Goal: Task Accomplishment & Management: Use online tool/utility

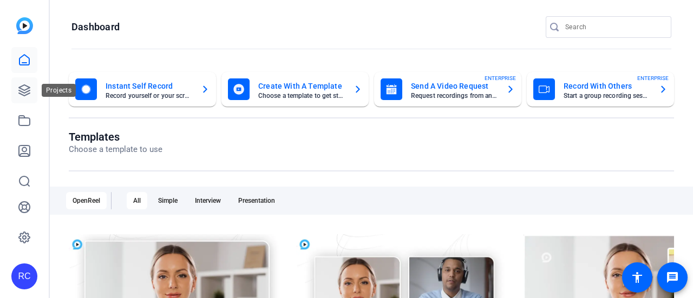
click at [24, 87] on icon at bounding box center [24, 90] width 13 height 13
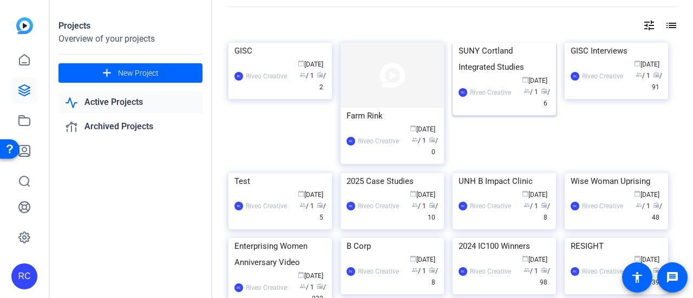
scroll to position [54, 0]
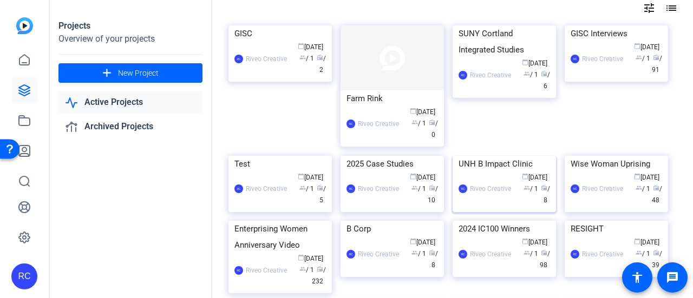
click at [512, 156] on img at bounding box center [504, 156] width 103 height 0
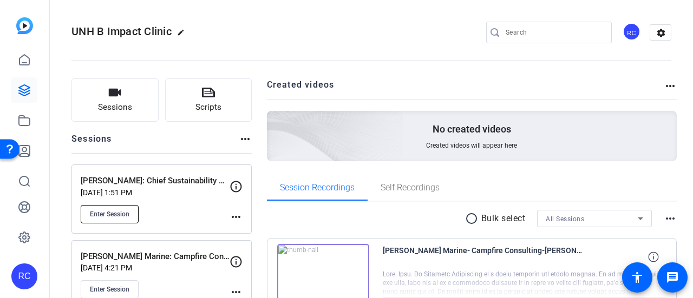
click at [116, 215] on span "Enter Session" at bounding box center [110, 214] width 40 height 9
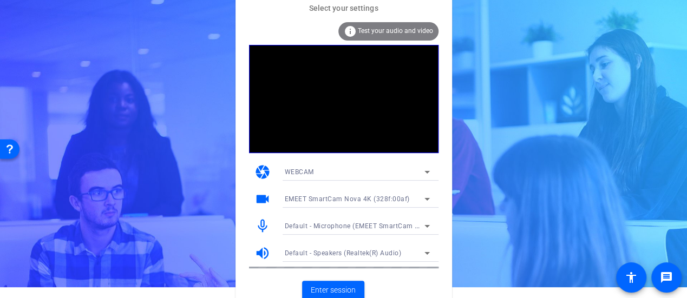
scroll to position [17, 0]
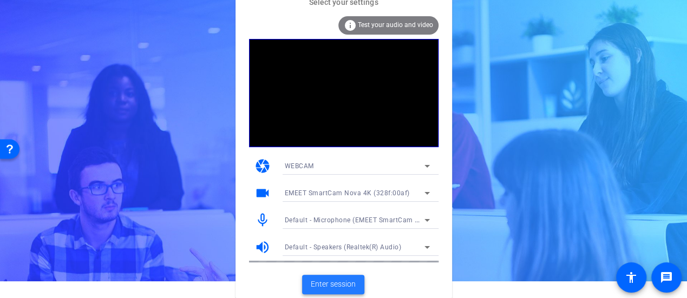
click at [333, 287] on span "Enter session" at bounding box center [333, 284] width 45 height 11
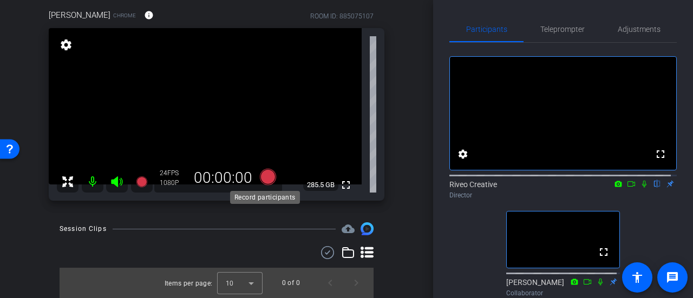
click at [265, 179] on icon at bounding box center [268, 177] width 16 height 16
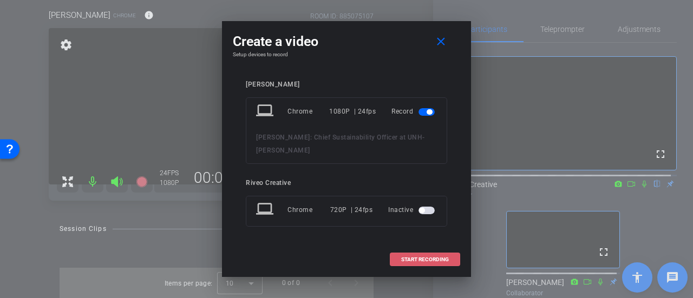
click at [440, 257] on span "START RECORDING" at bounding box center [425, 259] width 48 height 5
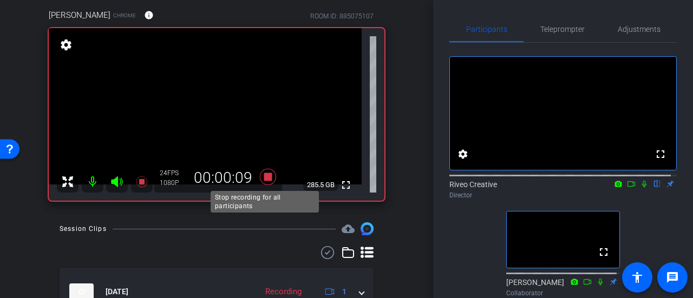
click at [270, 175] on icon at bounding box center [268, 176] width 26 height 19
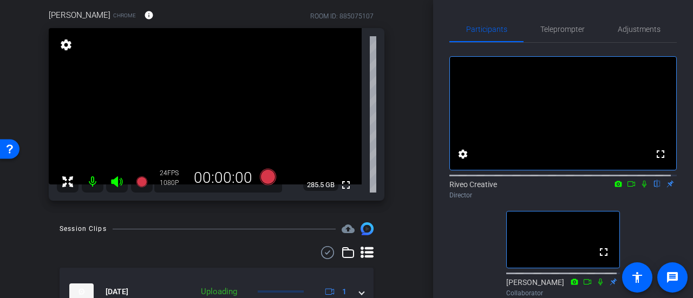
scroll to position [148, 0]
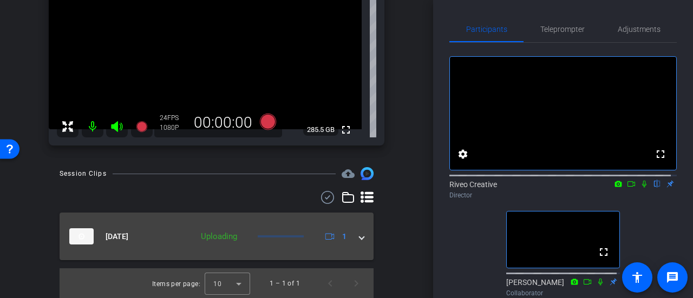
click at [303, 248] on mat-expansion-panel-header "[DATE] Uploading 1" at bounding box center [217, 237] width 314 height 48
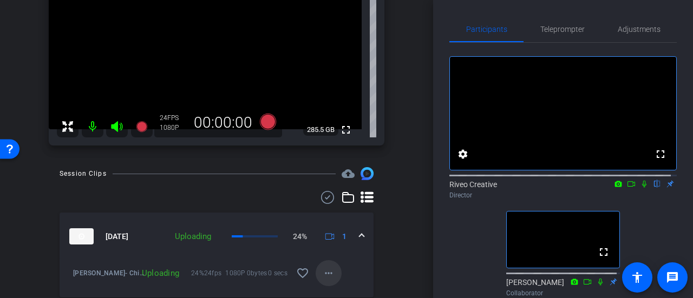
click at [322, 276] on mat-icon "more_horiz" at bounding box center [328, 273] width 13 height 13
click at [320, 276] on div at bounding box center [346, 149] width 693 height 298
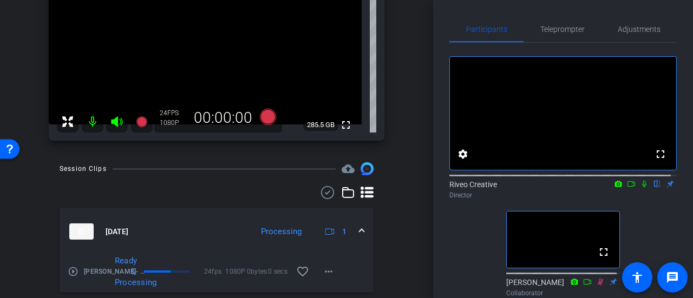
scroll to position [186, 0]
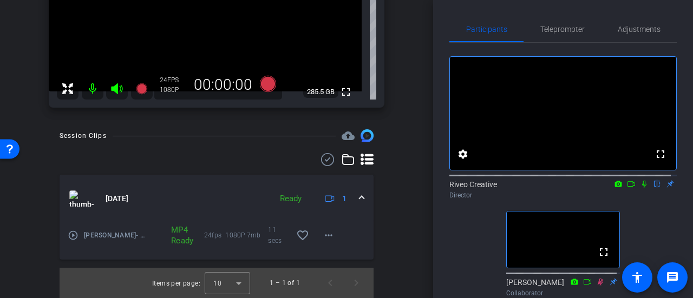
click at [640, 188] on icon at bounding box center [644, 184] width 9 height 8
click at [71, 237] on mat-icon "play_circle_outline" at bounding box center [73, 235] width 11 height 11
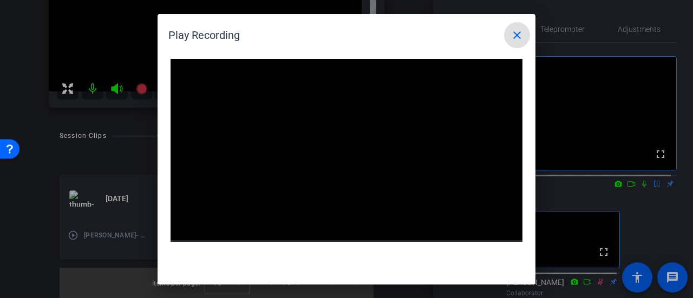
click at [344, 155] on video "Video Player" at bounding box center [347, 158] width 352 height 198
click at [326, 171] on video "Video Player" at bounding box center [347, 158] width 352 height 198
click at [634, 191] on div at bounding box center [346, 149] width 693 height 298
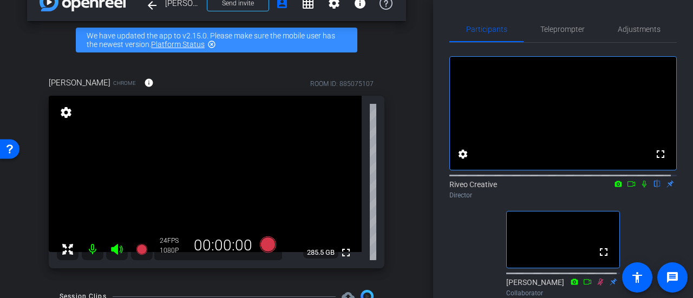
scroll to position [24, 0]
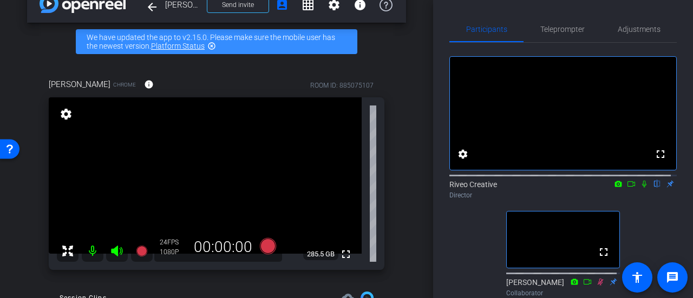
click at [641, 188] on icon at bounding box center [644, 184] width 9 height 8
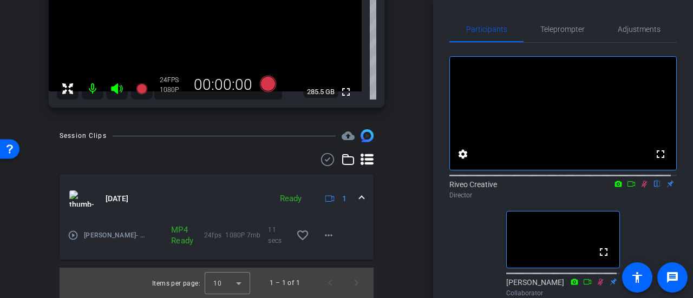
click at [70, 235] on mat-icon "play_circle_outline" at bounding box center [73, 235] width 11 height 11
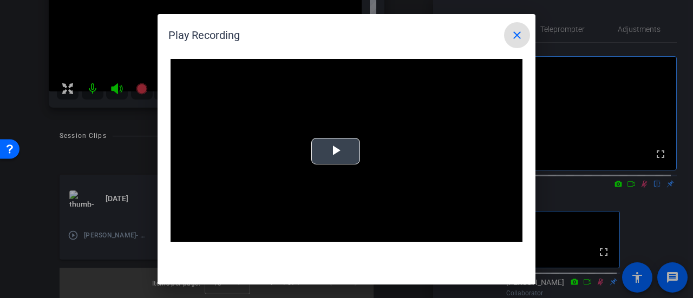
click at [367, 161] on video "Video Player" at bounding box center [347, 158] width 352 height 198
click at [349, 175] on video "Video Player" at bounding box center [347, 158] width 352 height 198
click at [338, 151] on video "Video Player" at bounding box center [347, 158] width 352 height 198
click at [522, 29] on mat-icon "close" at bounding box center [517, 35] width 13 height 13
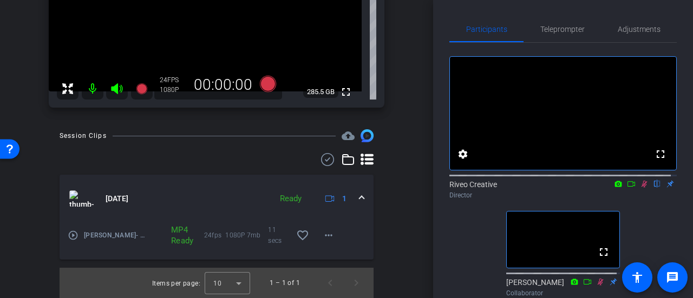
click at [640, 188] on icon at bounding box center [644, 184] width 9 height 8
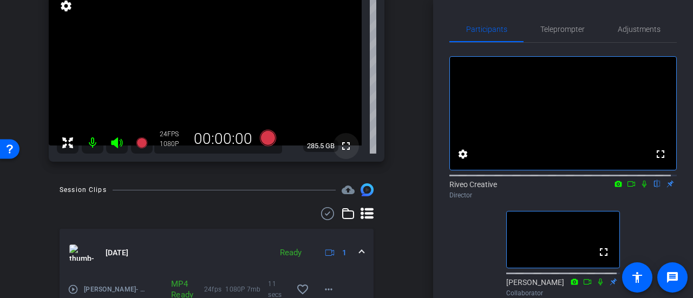
scroll to position [78, 0]
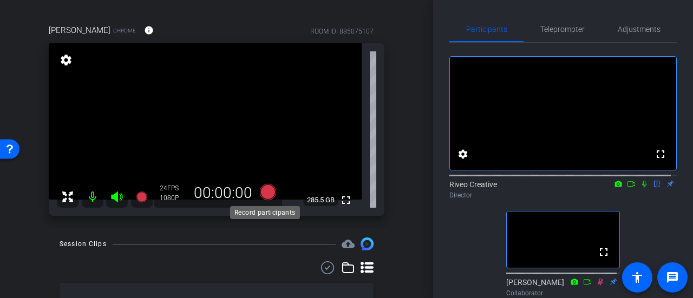
click at [264, 193] on icon at bounding box center [268, 192] width 16 height 16
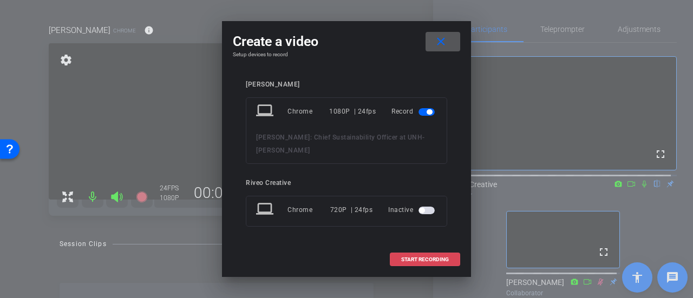
click at [426, 265] on span at bounding box center [425, 260] width 69 height 26
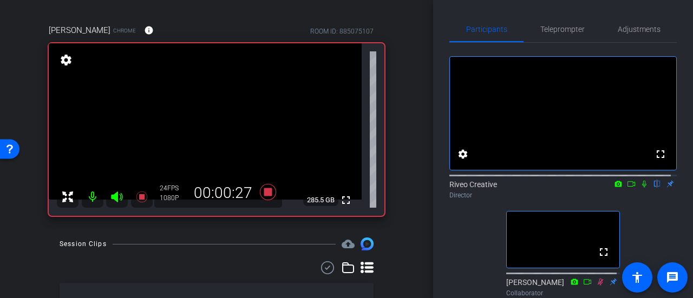
click at [640, 188] on icon at bounding box center [644, 184] width 9 height 8
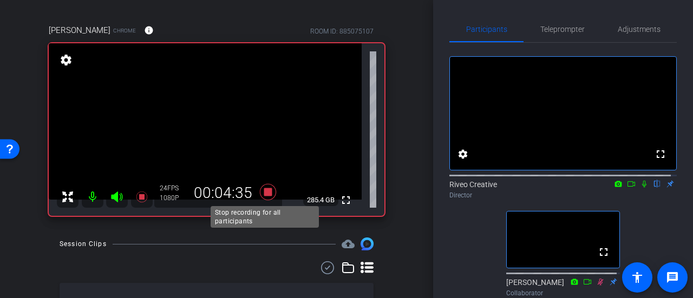
click at [268, 194] on icon at bounding box center [268, 192] width 16 height 16
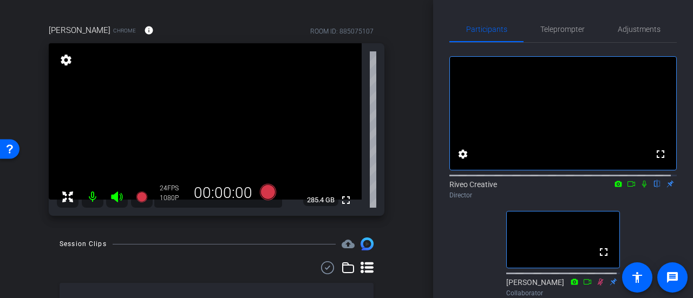
scroll to position [132, 0]
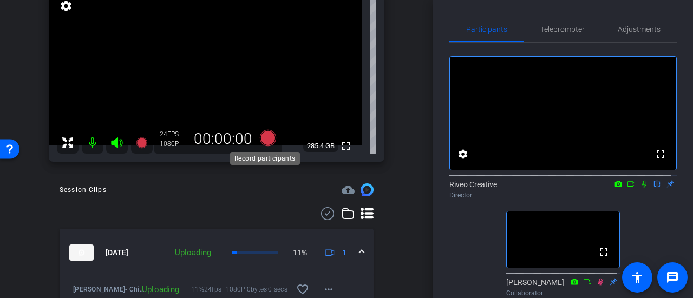
click at [263, 137] on icon at bounding box center [268, 138] width 16 height 16
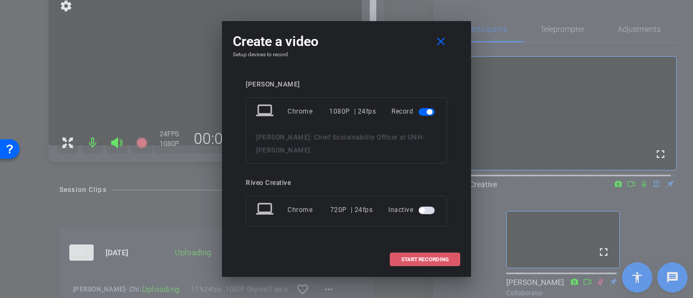
click at [408, 257] on span "START RECORDING" at bounding box center [425, 259] width 48 height 5
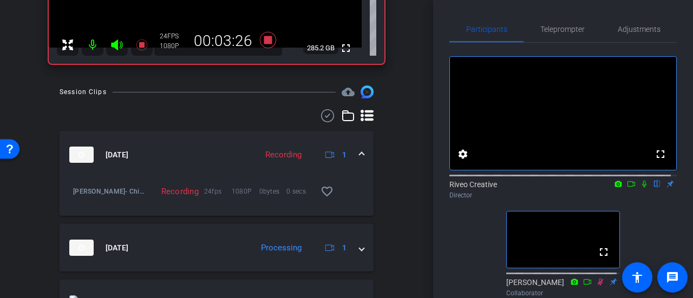
scroll to position [81, 0]
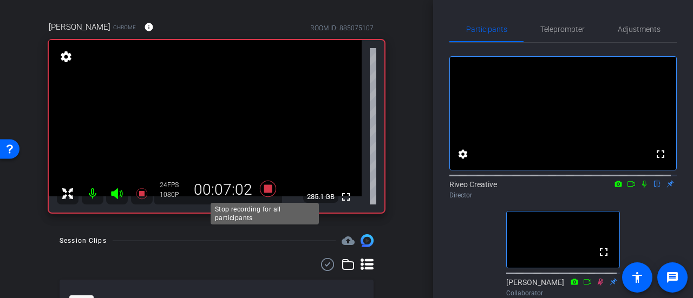
click at [268, 186] on icon at bounding box center [268, 189] width 16 height 16
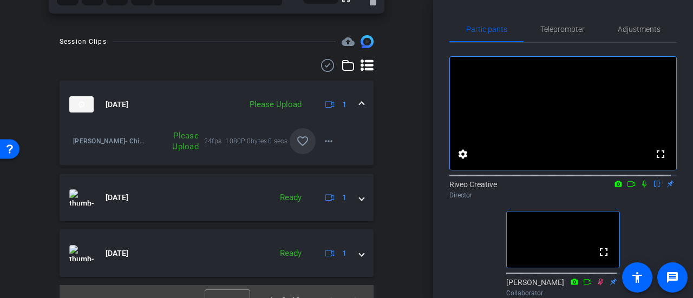
scroll to position [298, 0]
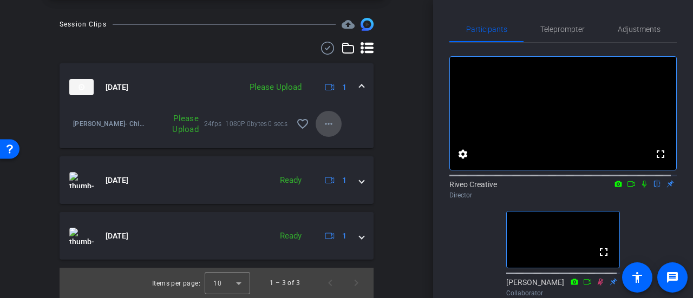
click at [324, 126] on mat-icon "more_horiz" at bounding box center [328, 124] width 13 height 13
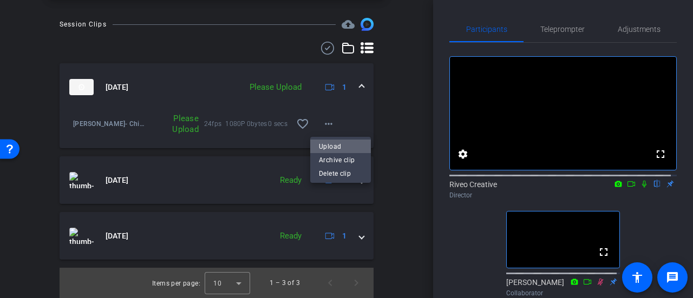
click at [338, 149] on span "Upload" at bounding box center [340, 146] width 43 height 13
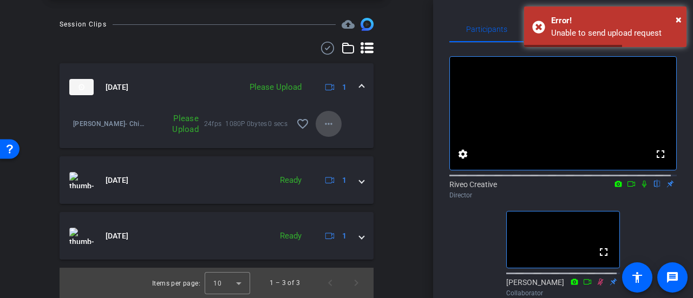
click at [328, 126] on mat-icon "more_horiz" at bounding box center [328, 124] width 13 height 13
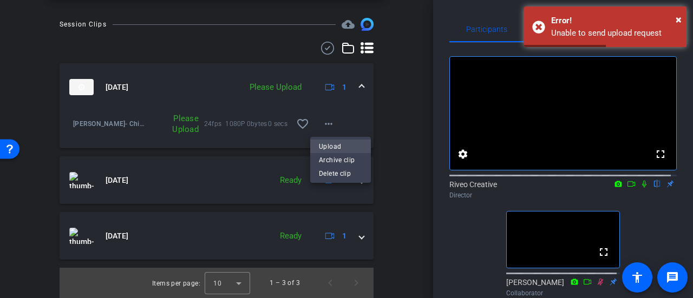
click at [328, 144] on span "Upload" at bounding box center [340, 146] width 43 height 13
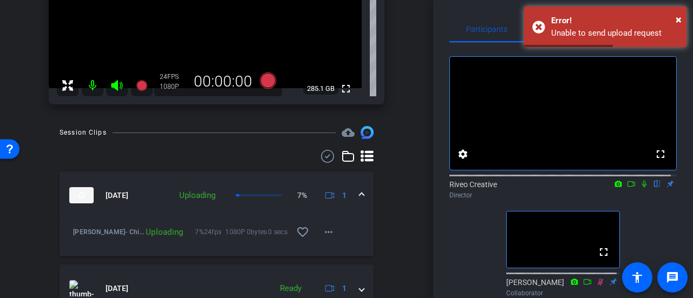
scroll to position [81, 0]
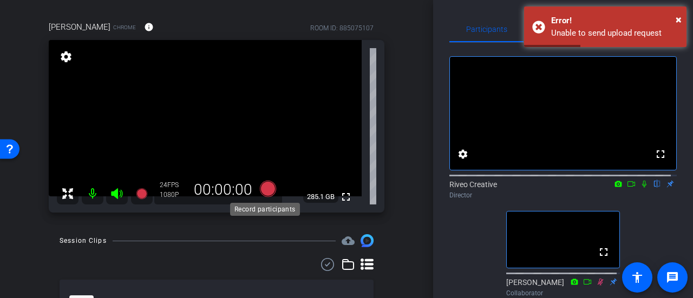
click at [263, 185] on icon at bounding box center [268, 189] width 16 height 16
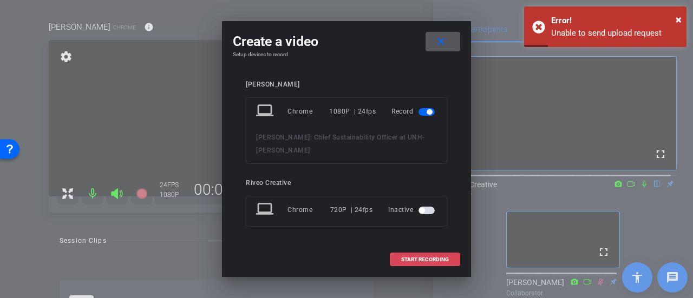
click at [417, 257] on span "START RECORDING" at bounding box center [425, 259] width 48 height 5
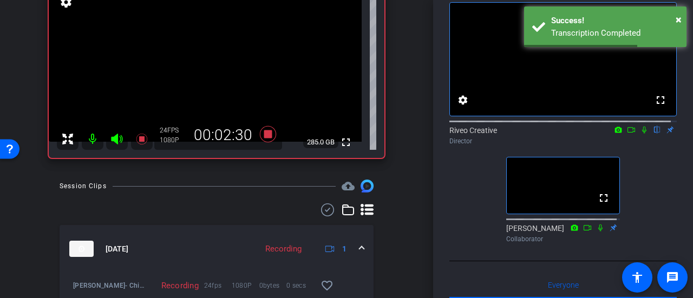
scroll to position [190, 0]
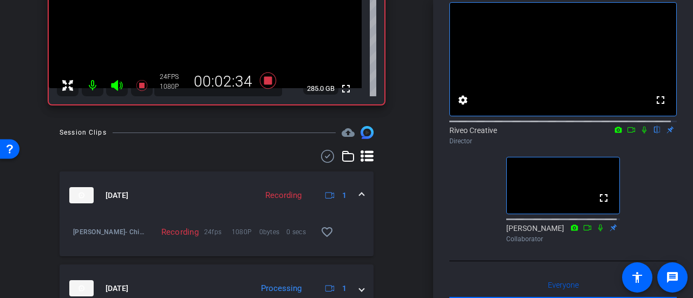
click at [640, 134] on icon at bounding box center [644, 130] width 9 height 8
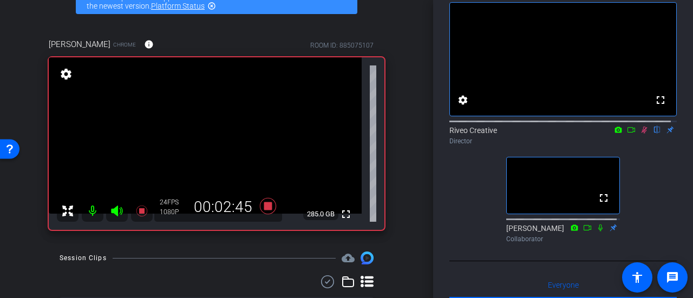
scroll to position [81, 0]
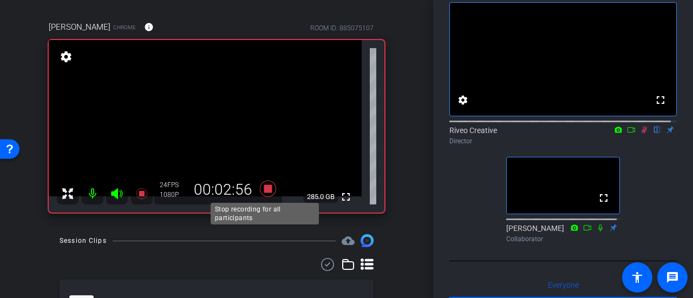
click at [266, 191] on icon at bounding box center [268, 189] width 16 height 16
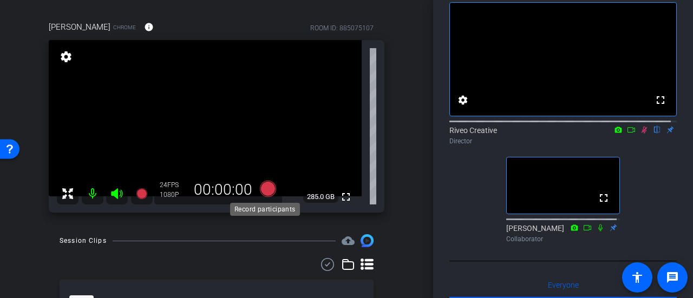
click at [269, 188] on icon at bounding box center [268, 189] width 16 height 16
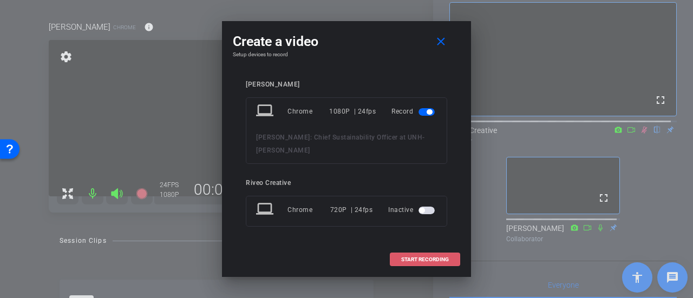
click at [427, 268] on span at bounding box center [425, 260] width 69 height 26
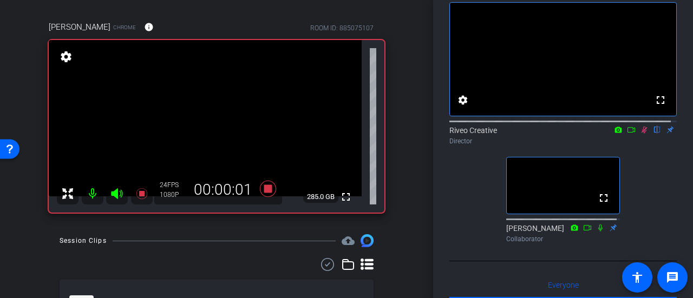
click at [639, 135] on mat-icon at bounding box center [644, 130] width 13 height 10
click at [640, 134] on icon at bounding box center [644, 130] width 9 height 8
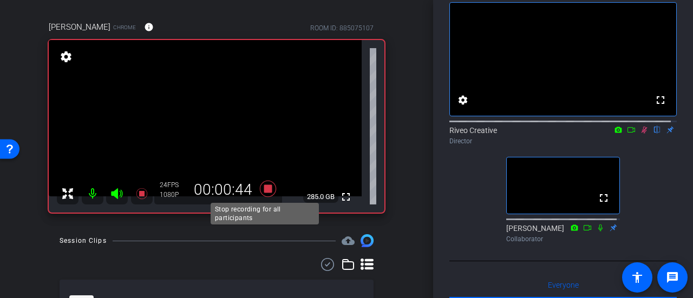
click at [265, 190] on icon at bounding box center [268, 189] width 16 height 16
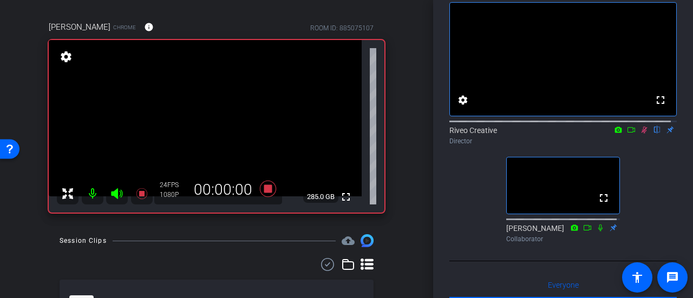
click at [640, 134] on icon at bounding box center [644, 130] width 9 height 8
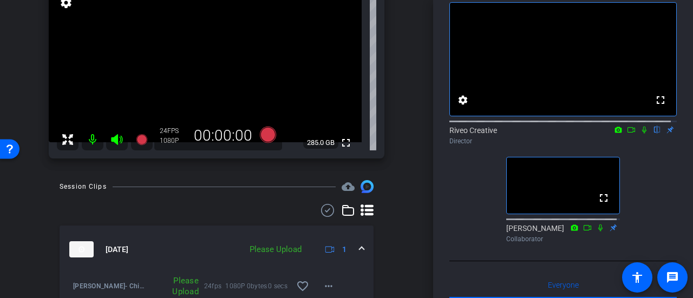
scroll to position [190, 0]
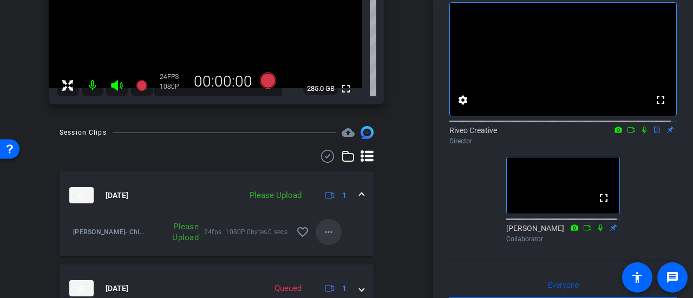
click at [316, 235] on span at bounding box center [329, 232] width 26 height 26
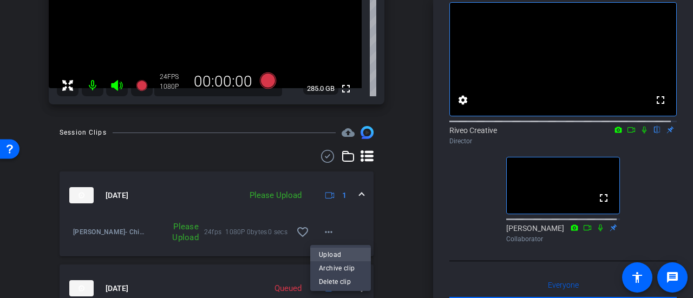
click at [352, 251] on span "Upload" at bounding box center [340, 255] width 43 height 13
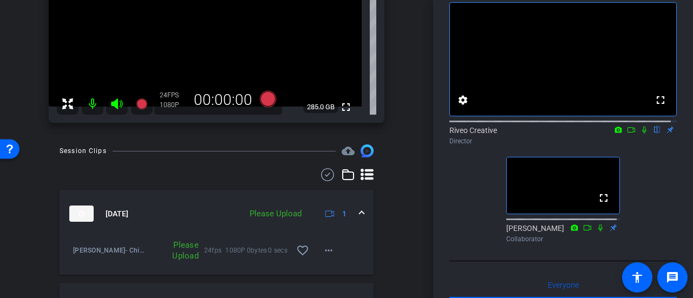
scroll to position [244, 0]
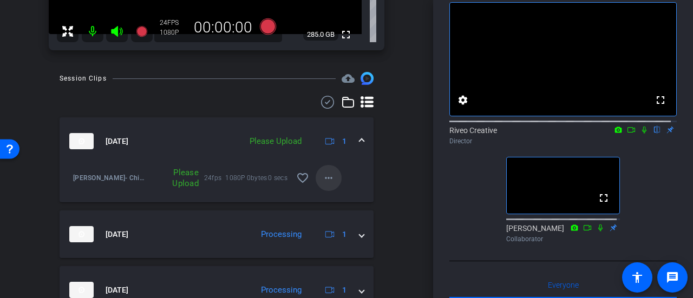
click at [323, 179] on mat-icon "more_horiz" at bounding box center [328, 178] width 13 height 13
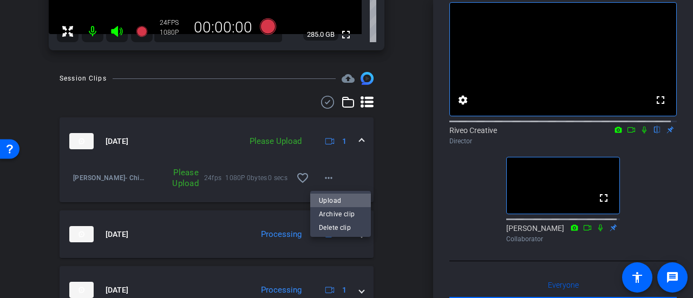
click at [334, 200] on span "Upload" at bounding box center [340, 200] width 43 height 13
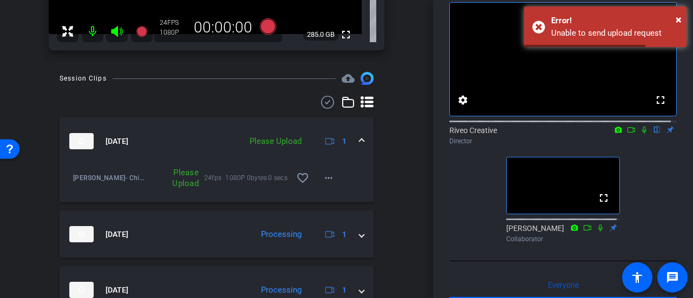
click at [376, 168] on div "Session Clips cloud_upload [DATE] Please Upload 1 [PERSON_NAME]- Chief Sustaina…" at bounding box center [216, 268] width 379 height 392
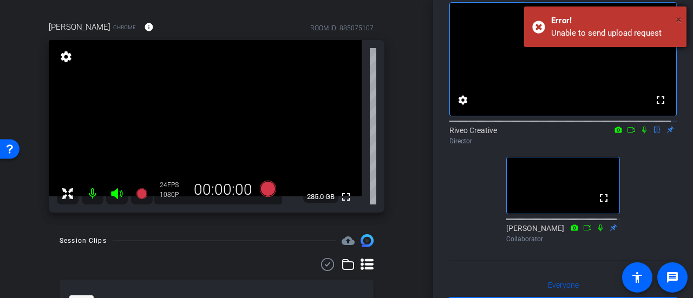
click at [676, 22] on span "×" at bounding box center [679, 19] width 6 height 13
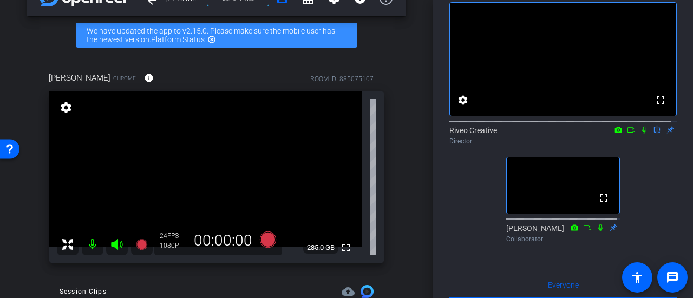
scroll to position [84, 0]
